Goal: Download file/media: Download file/media

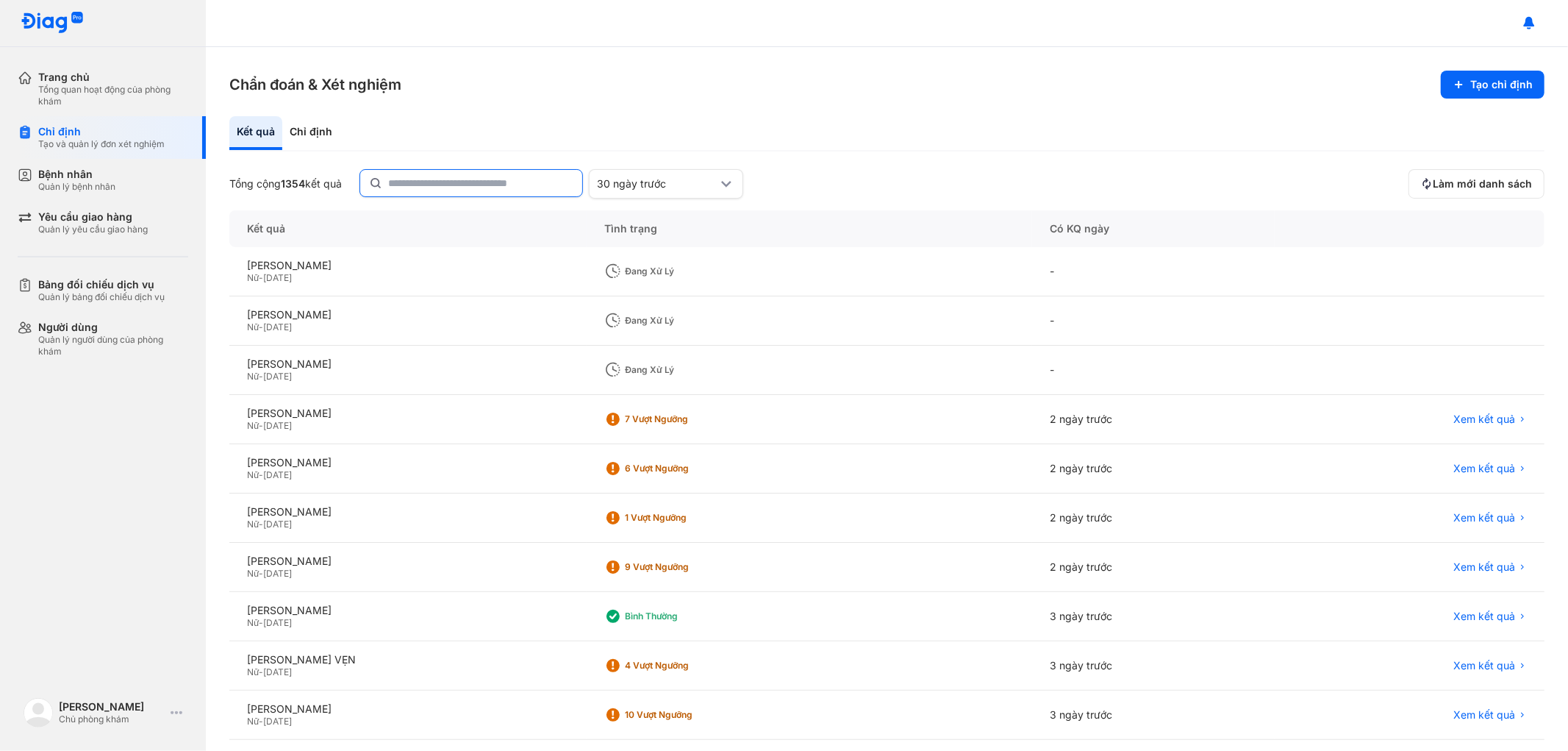
click at [485, 177] on input "text" at bounding box center [481, 183] width 186 height 27
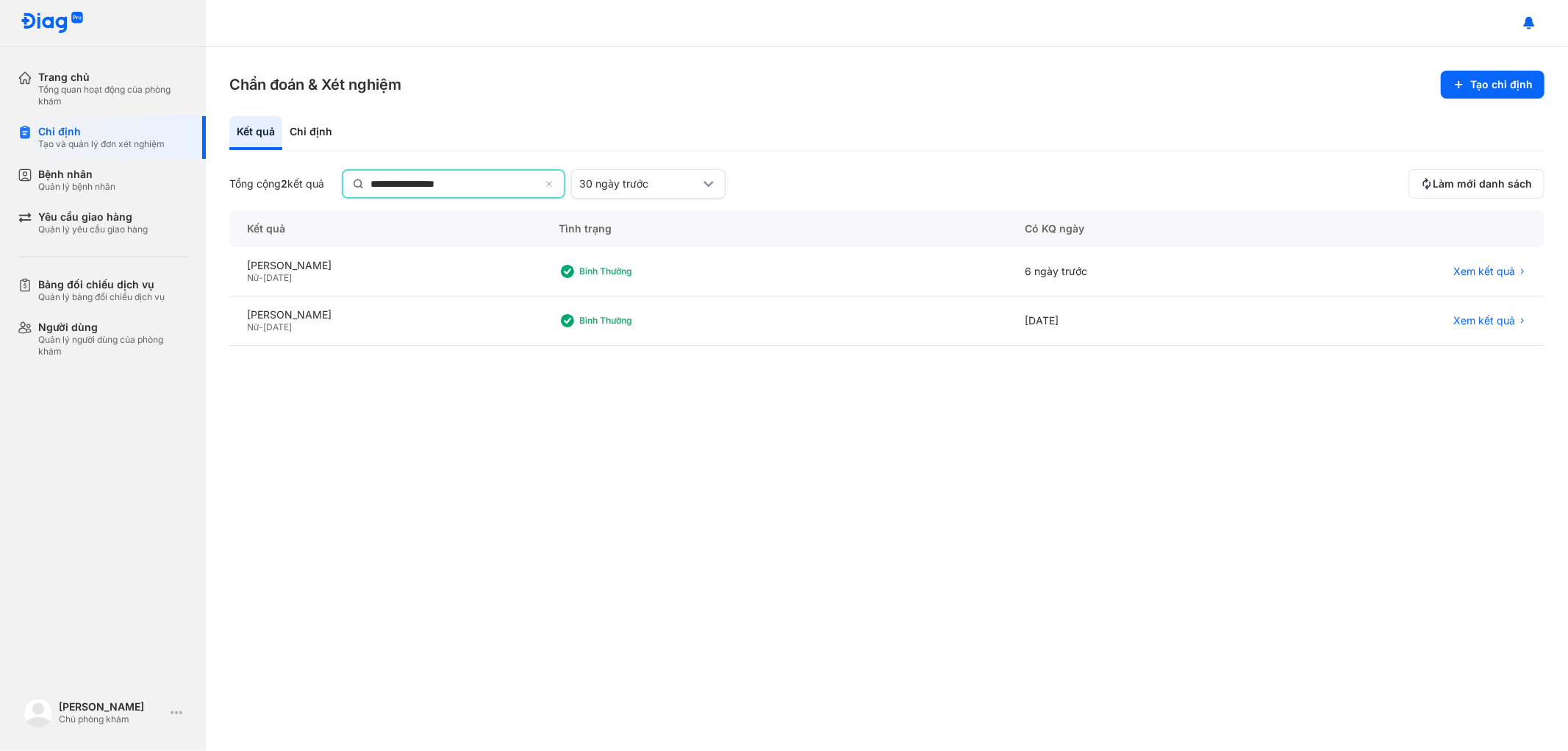
type input "**********"
click at [1492, 270] on span "Xem kết quả" at bounding box center [1484, 271] width 62 height 13
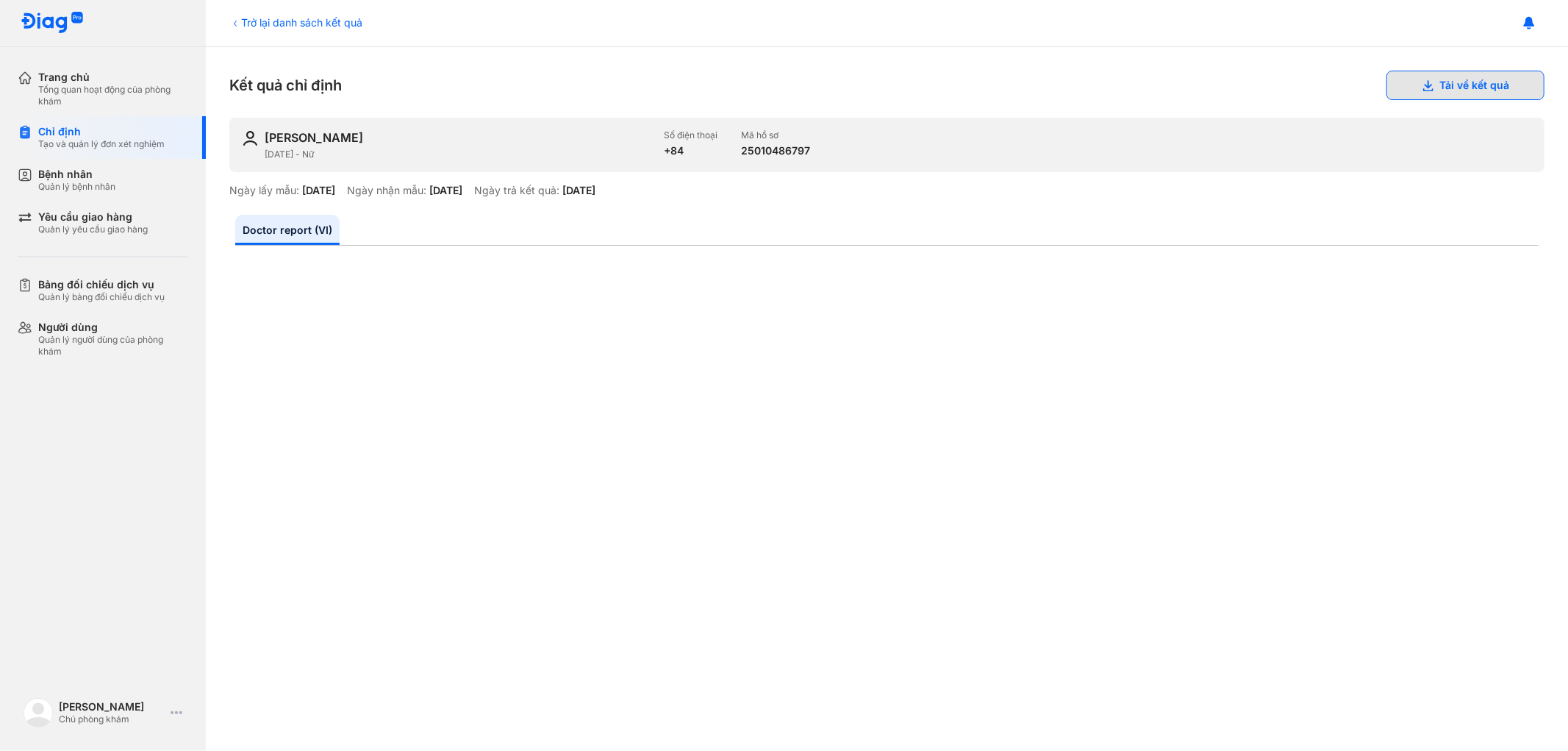
click at [1444, 83] on button "Tải về kết quả" at bounding box center [1466, 84] width 158 height 29
